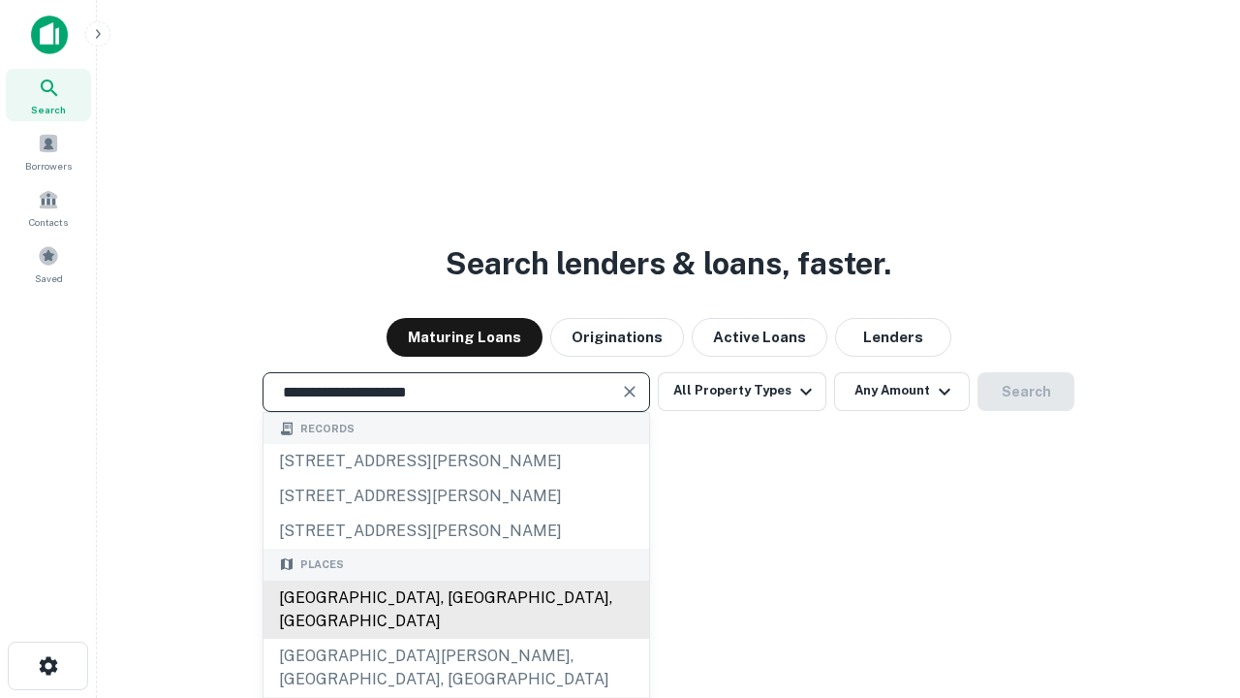
click at [455, 638] on div "Santa Monica, CA, USA" at bounding box center [457, 609] width 386 height 58
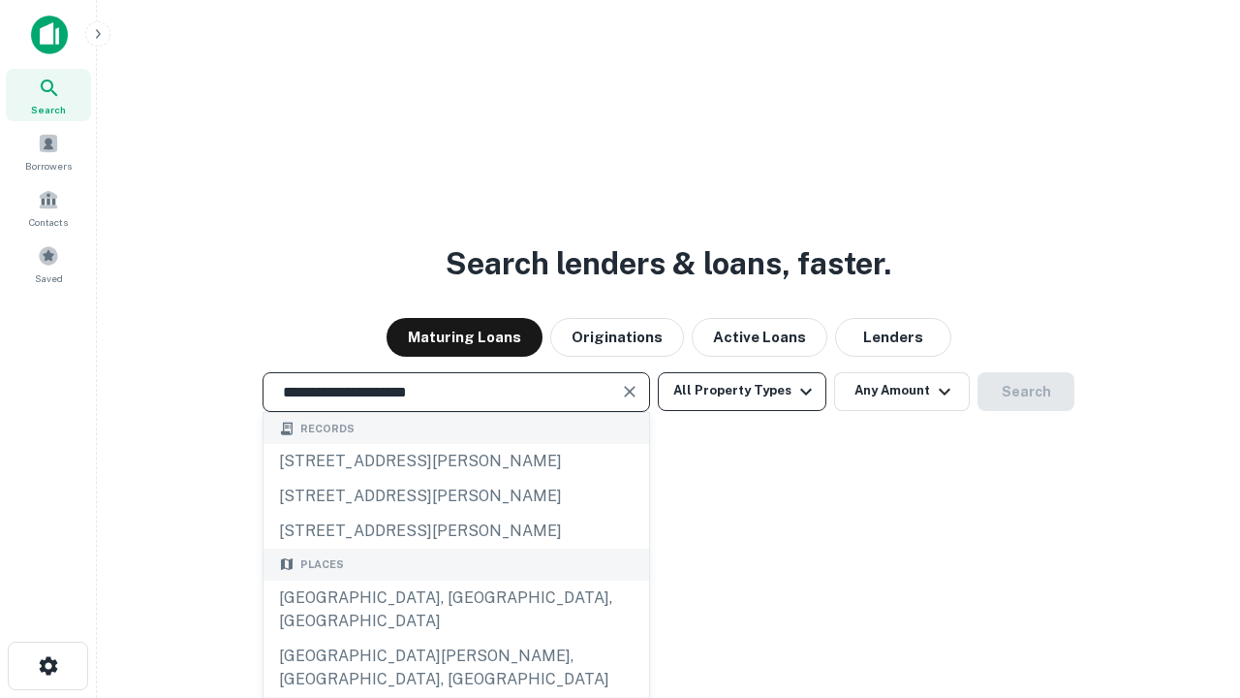
type input "**********"
click at [742, 390] on button "All Property Types" at bounding box center [742, 391] width 169 height 39
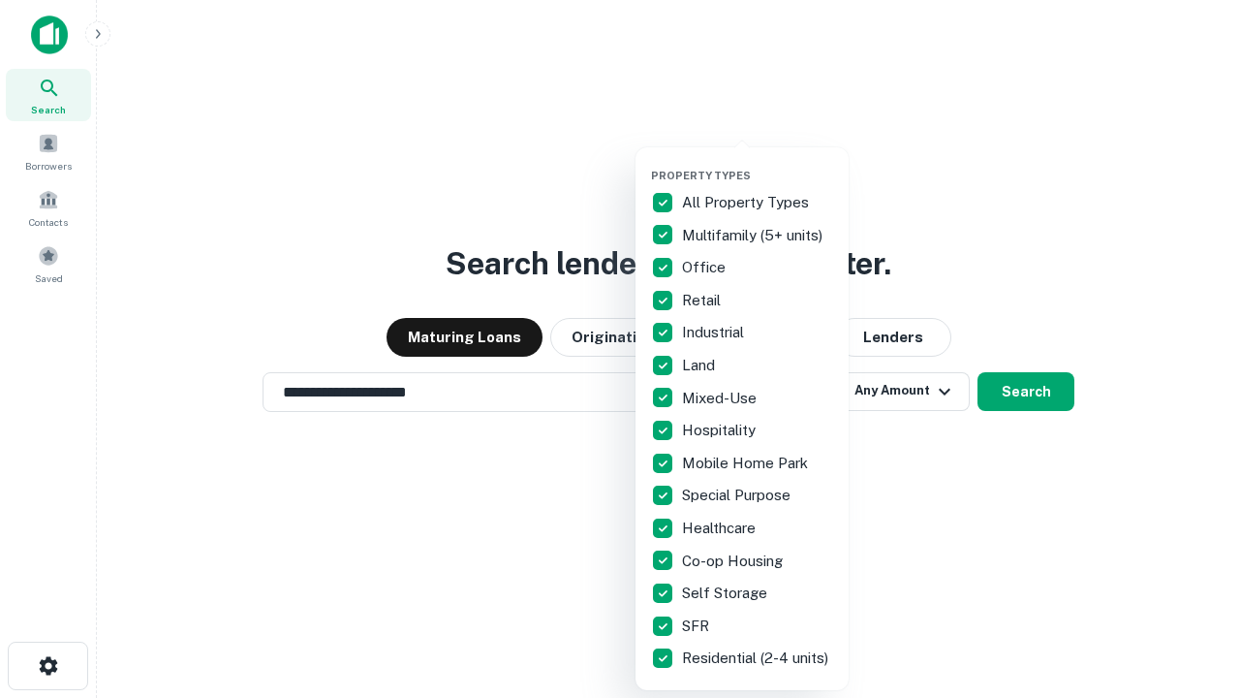
click at [758, 163] on button "button" at bounding box center [757, 163] width 213 height 1
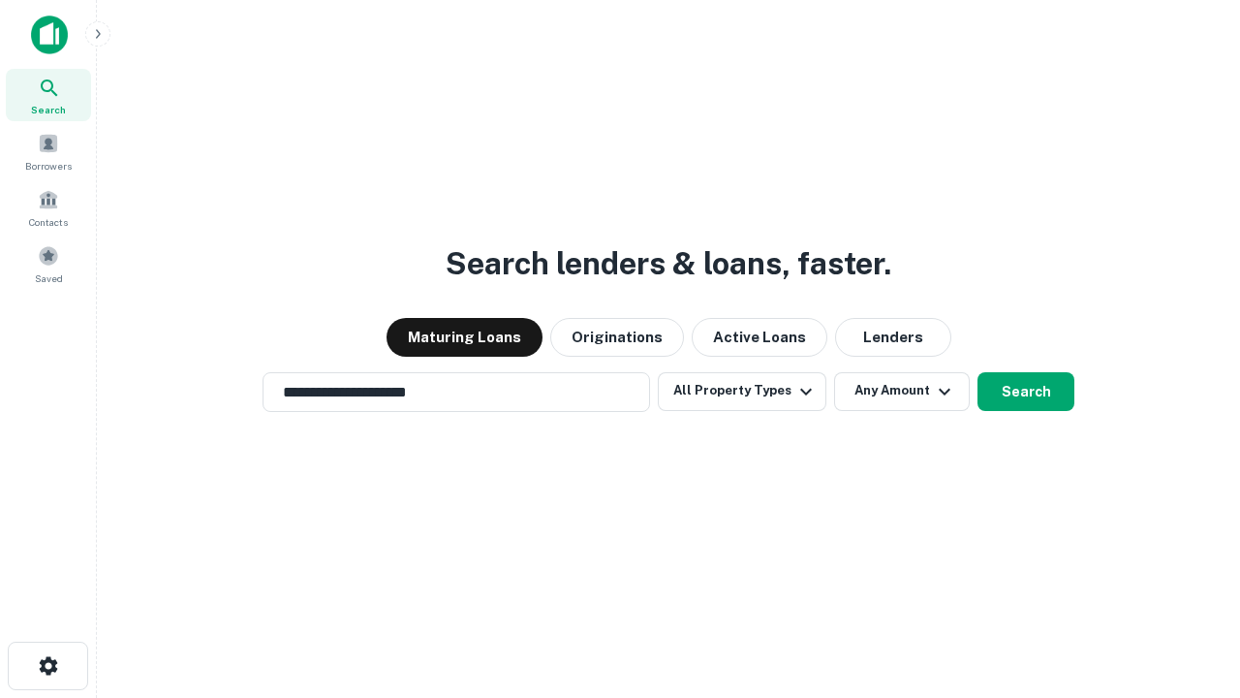
scroll to position [30, 0]
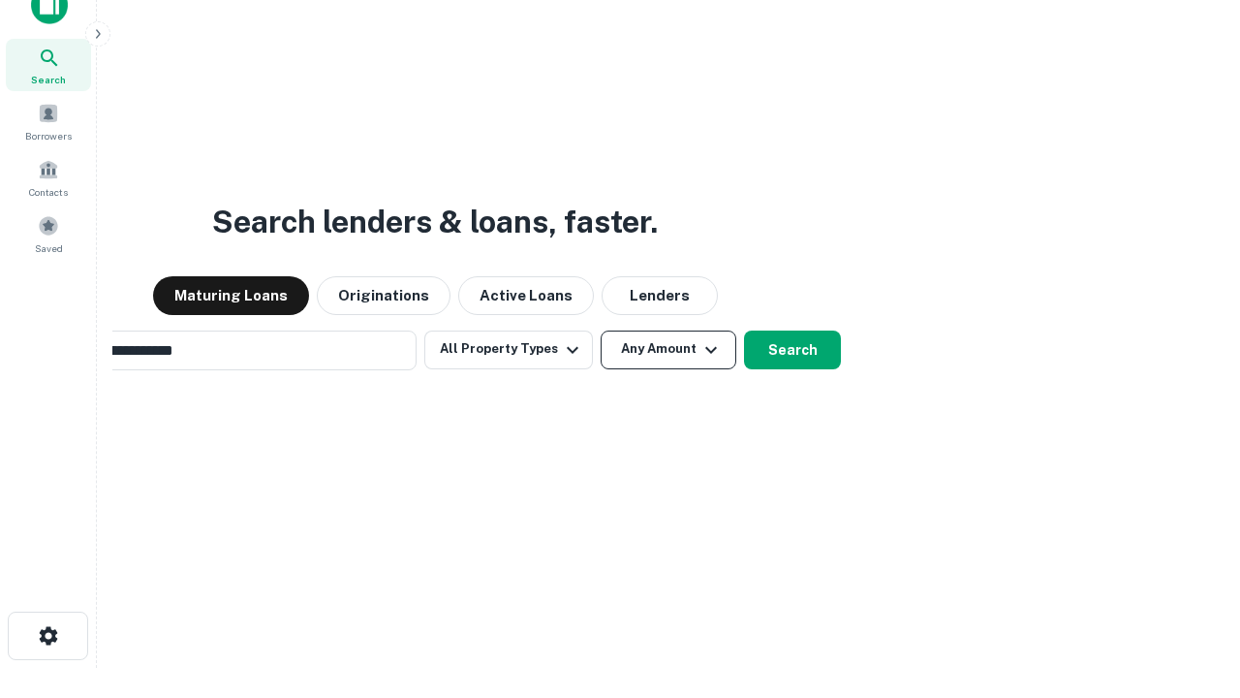
click at [601, 330] on button "Any Amount" at bounding box center [669, 349] width 136 height 39
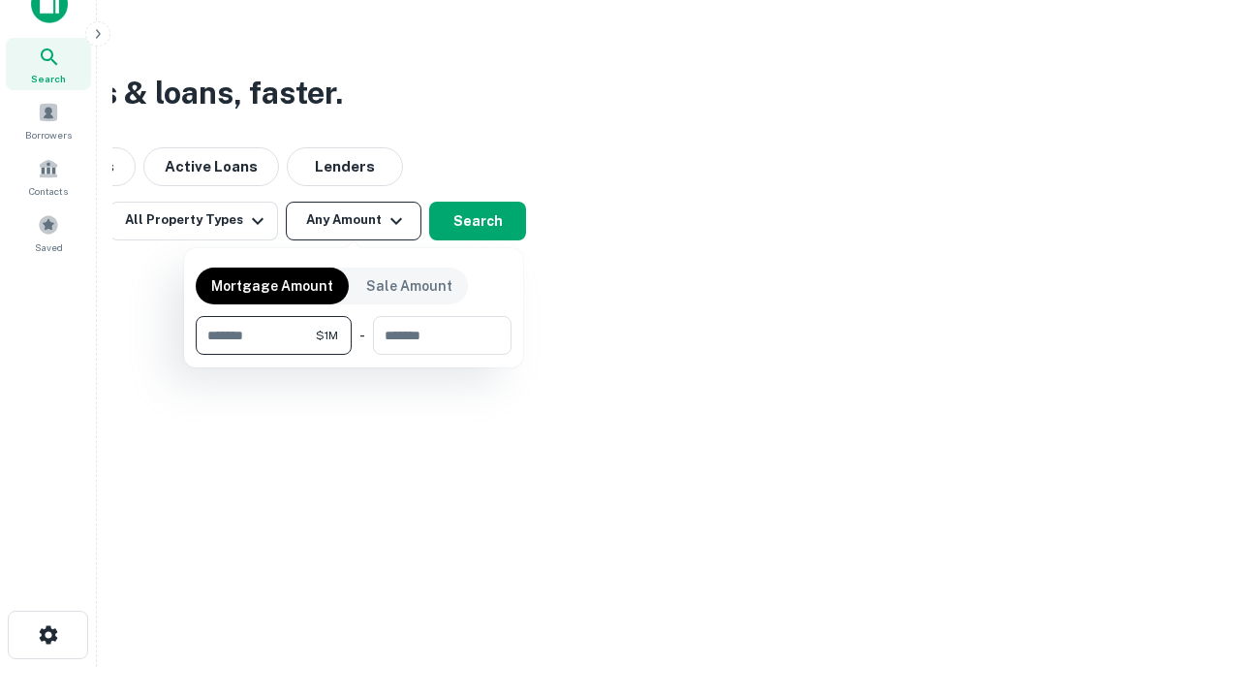
type input "*******"
click at [354, 355] on button "button" at bounding box center [354, 355] width 316 height 1
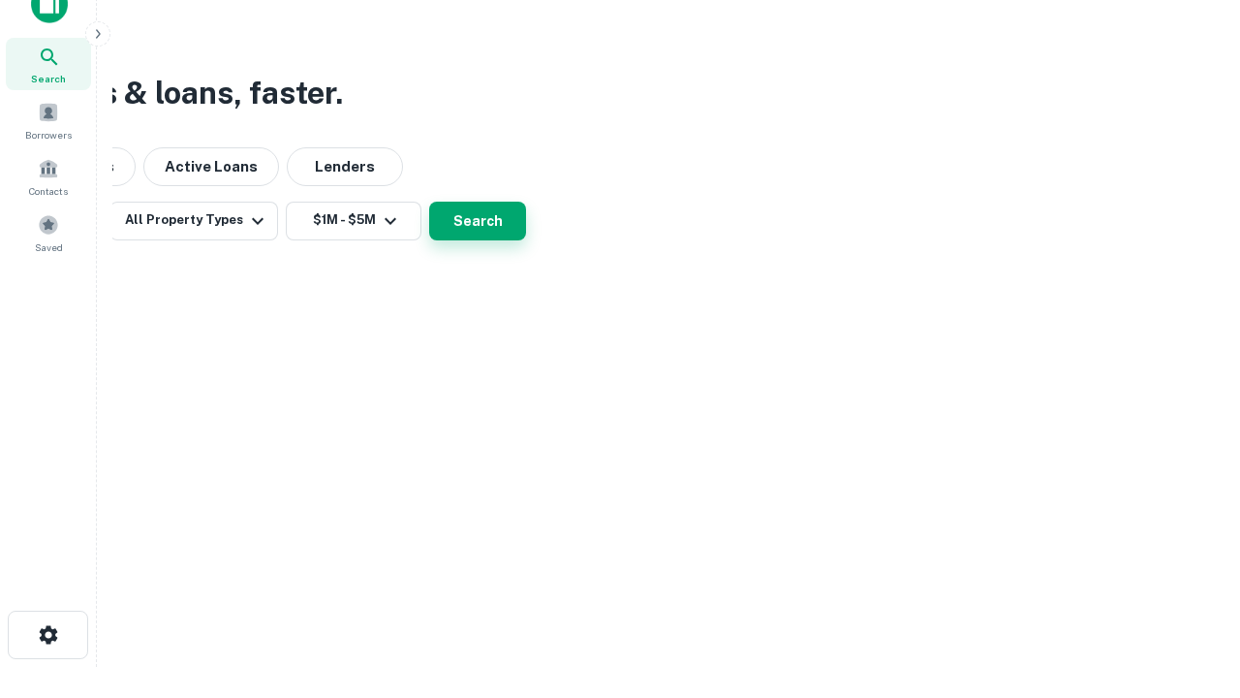
click at [526, 240] on button "Search" at bounding box center [477, 221] width 97 height 39
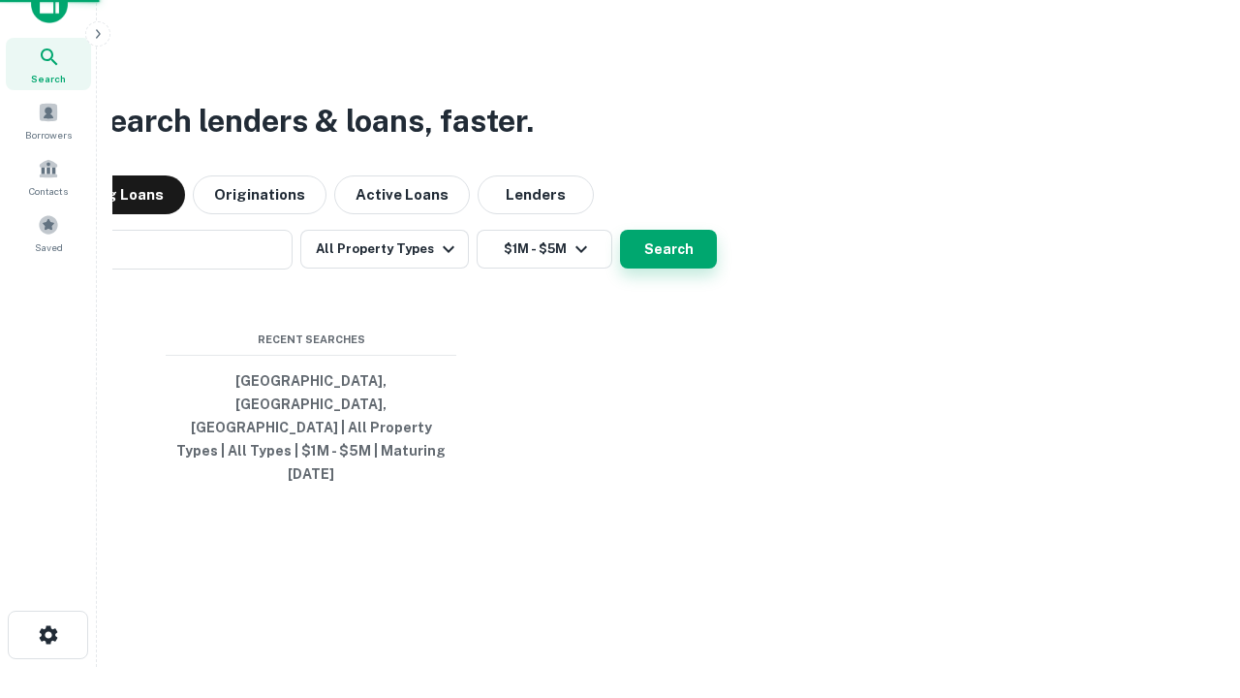
scroll to position [30, 0]
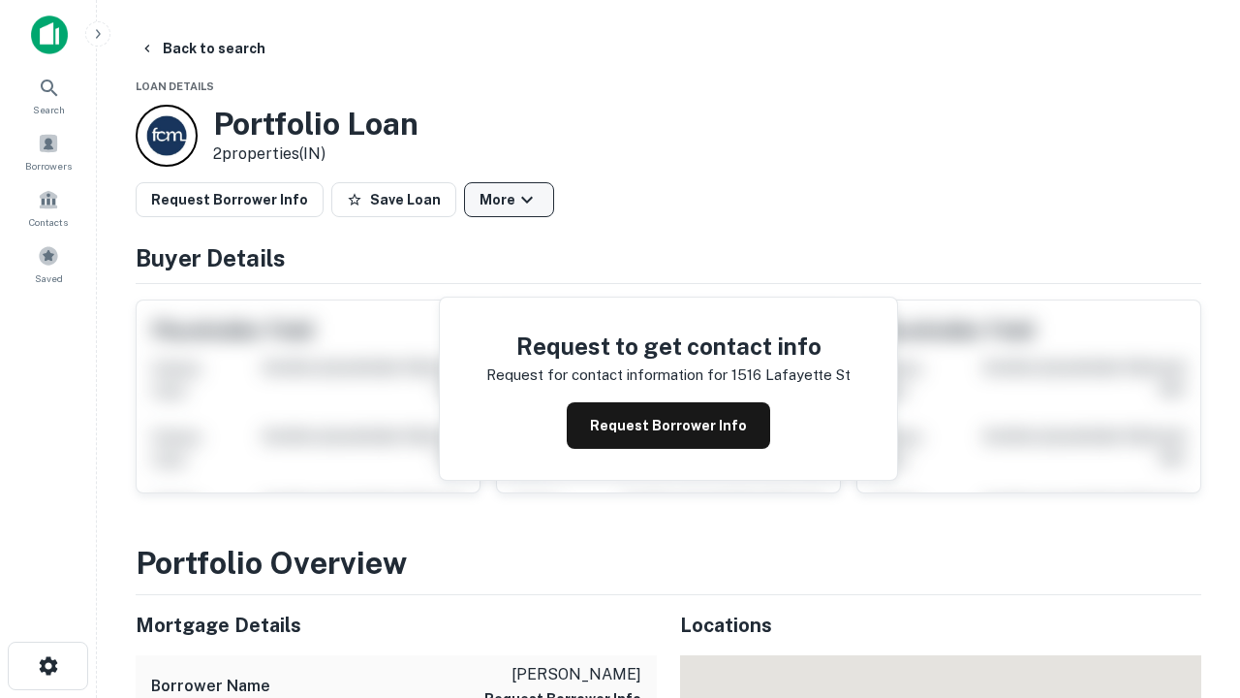
click at [509, 200] on button "More" at bounding box center [509, 199] width 90 height 35
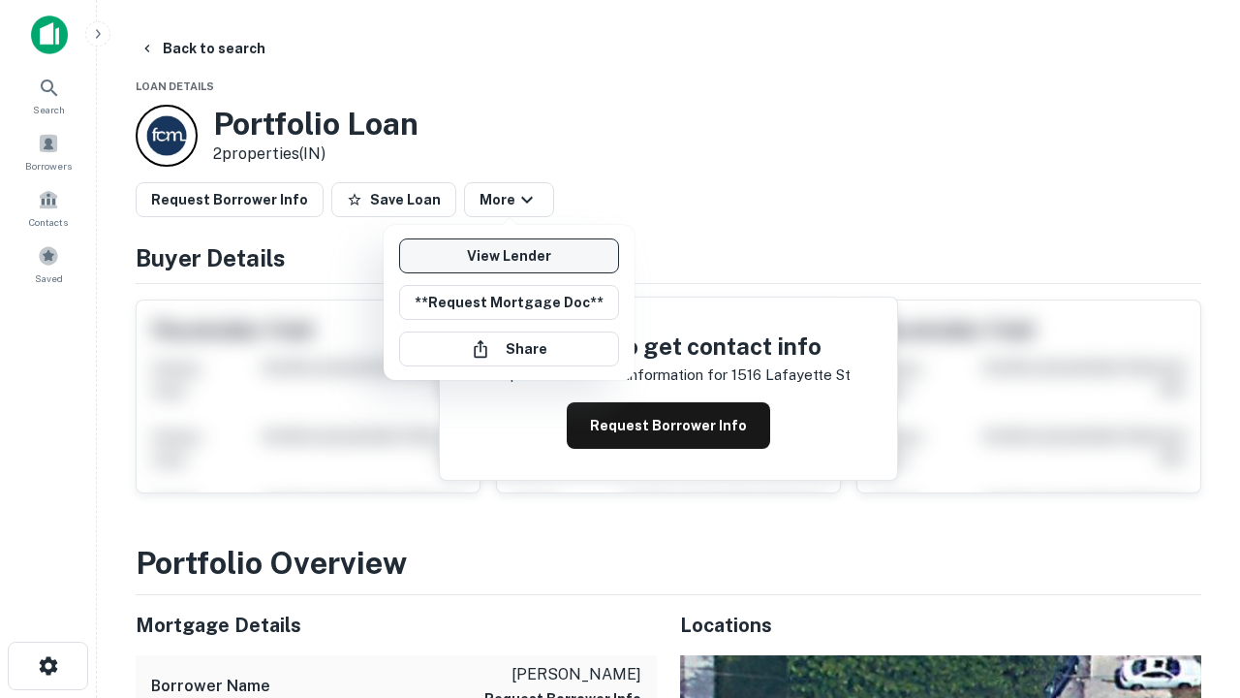
click at [509, 256] on link "View Lender" at bounding box center [509, 255] width 220 height 35
